Goal: Information Seeking & Learning: Learn about a topic

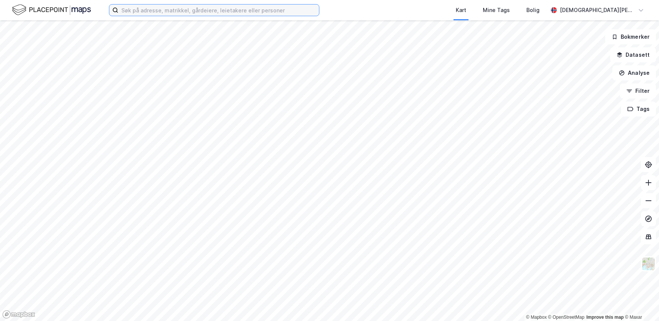
click at [200, 11] on input at bounding box center [218, 10] width 201 height 11
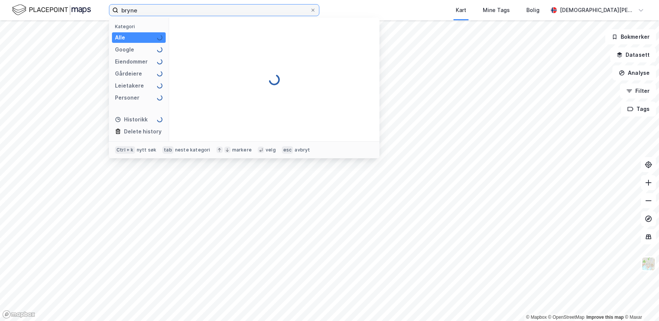
type input "bryne"
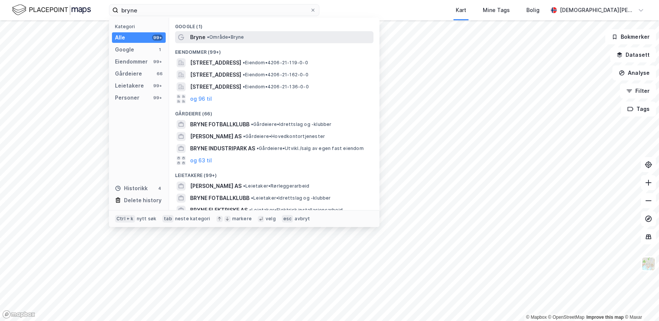
click at [234, 38] on span "• Område • Bryne" at bounding box center [225, 37] width 37 height 6
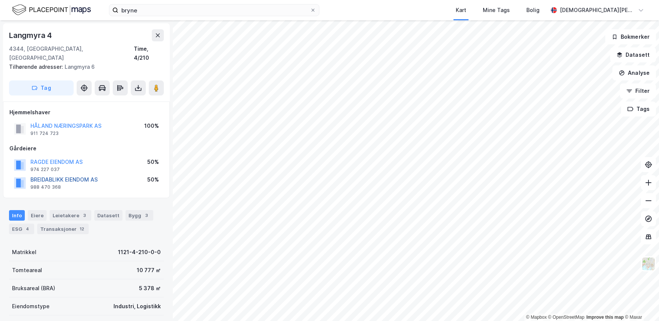
click at [0, 0] on button "BREIDABLIKK EIENDOM AS" at bounding box center [0, 0] width 0 height 0
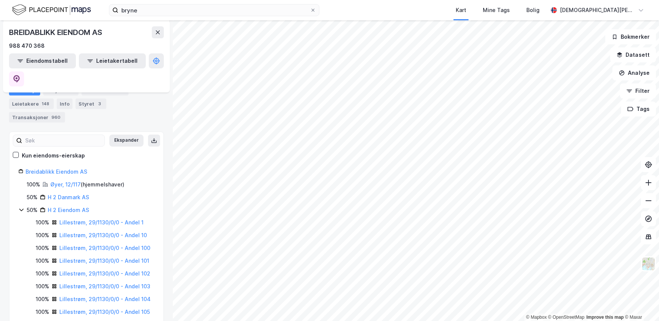
scroll to position [113, 0]
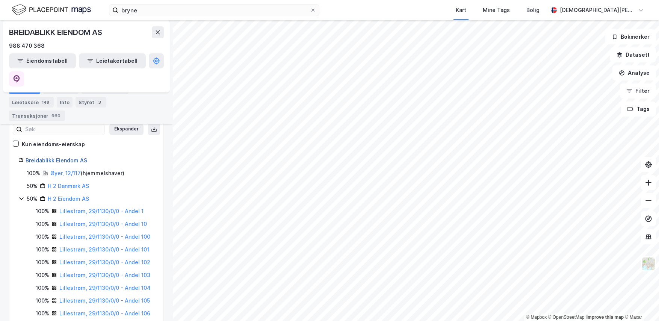
click at [64, 157] on link "Breidablikk Eiendom AS" at bounding box center [57, 160] width 62 height 6
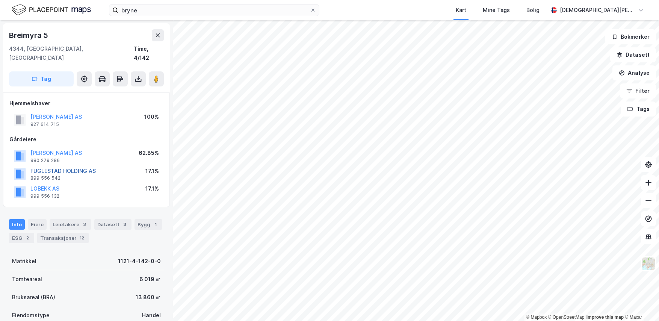
click at [0, 0] on button "FUGLESTAD HOLDING AS" at bounding box center [0, 0] width 0 height 0
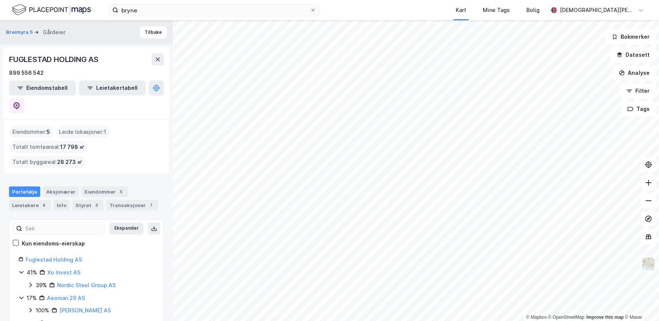
scroll to position [5, 0]
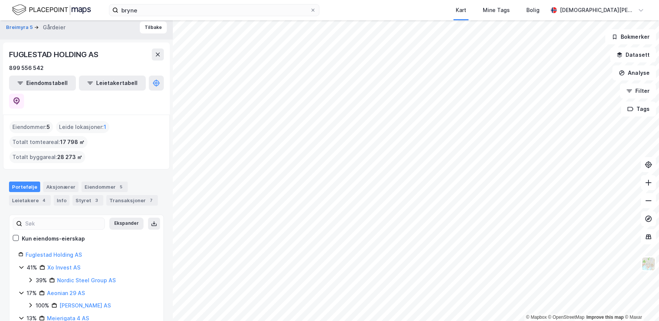
click at [30, 277] on icon at bounding box center [30, 280] width 6 height 6
click at [38, 290] on icon at bounding box center [39, 293] width 6 height 6
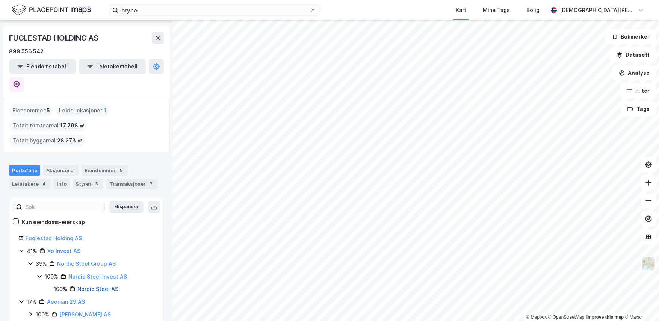
scroll to position [30, 0]
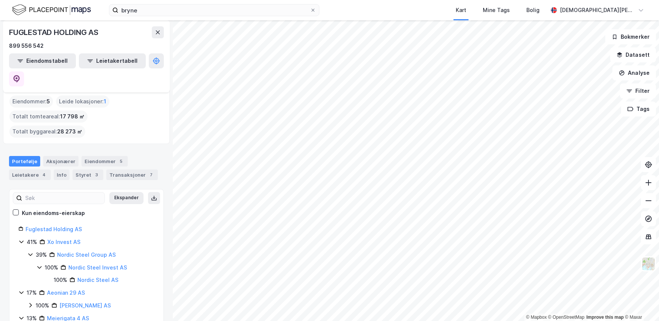
click at [29, 302] on icon at bounding box center [30, 305] width 6 height 6
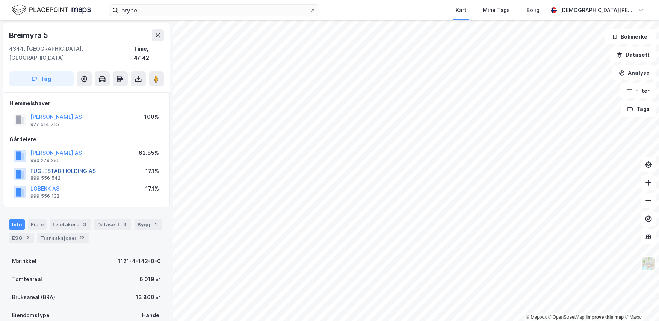
click at [0, 0] on button "FUGLESTAD HOLDING AS" at bounding box center [0, 0] width 0 height 0
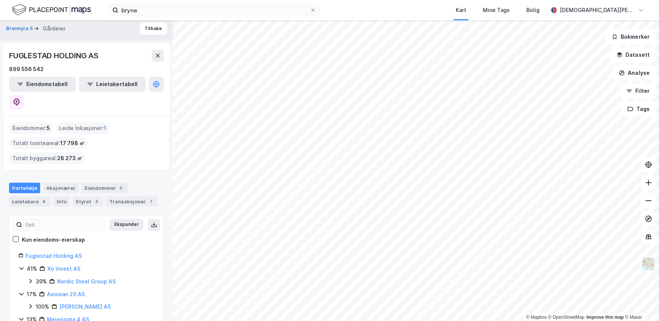
scroll to position [5, 0]
click at [63, 251] on link "Fuglestad Holding AS" at bounding box center [54, 254] width 56 height 6
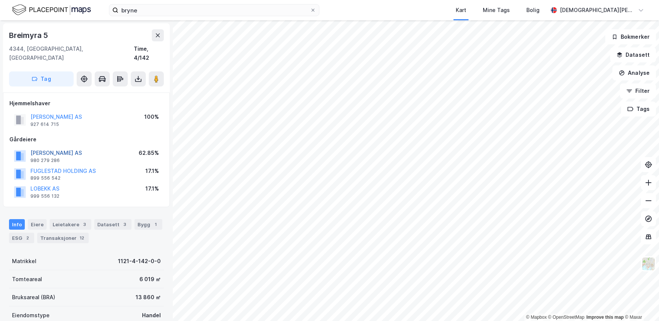
click at [0, 0] on button "[PERSON_NAME] AS" at bounding box center [0, 0] width 0 height 0
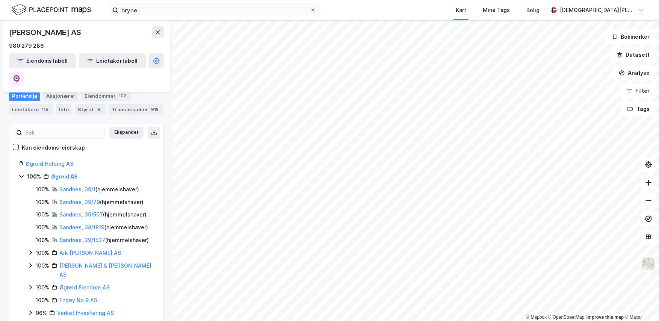
scroll to position [97, 0]
